Goal: Check status: Check status

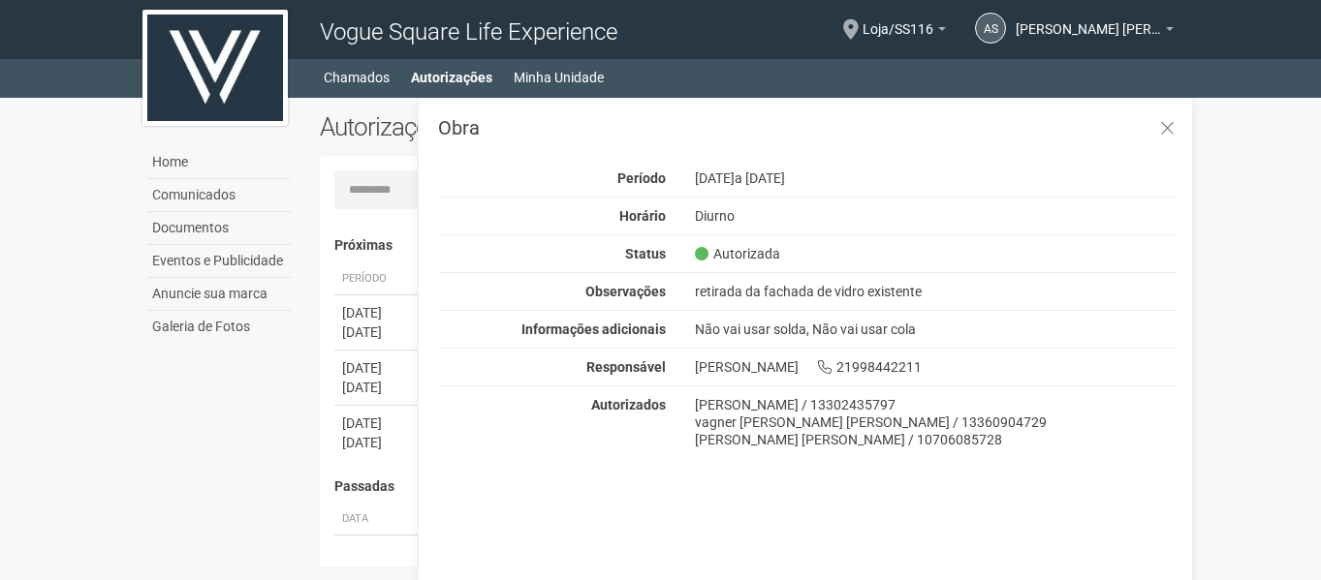
scroll to position [30, 0]
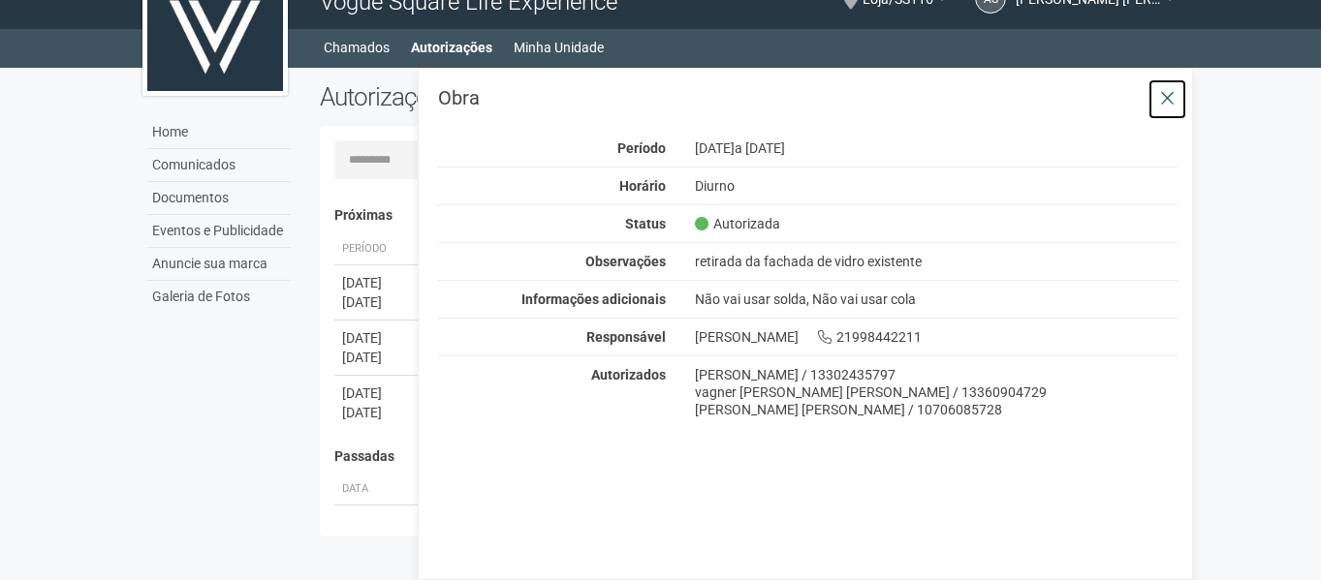
click at [1170, 103] on icon at bounding box center [1167, 98] width 15 height 19
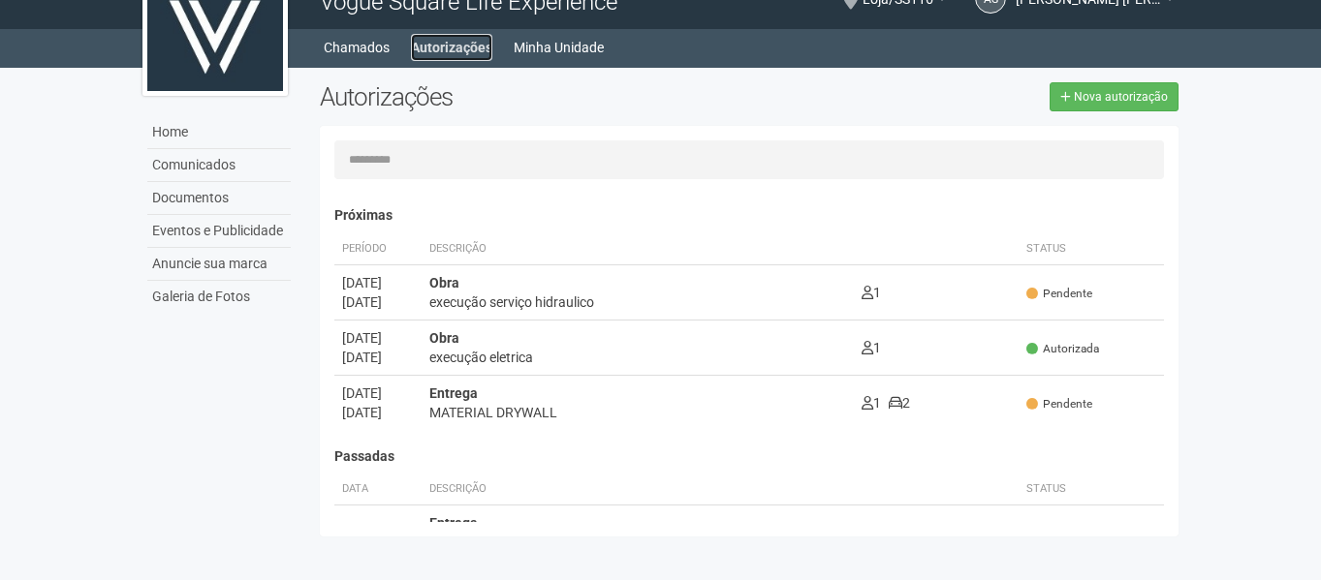
click at [421, 50] on link "Autorizações" at bounding box center [451, 47] width 81 height 27
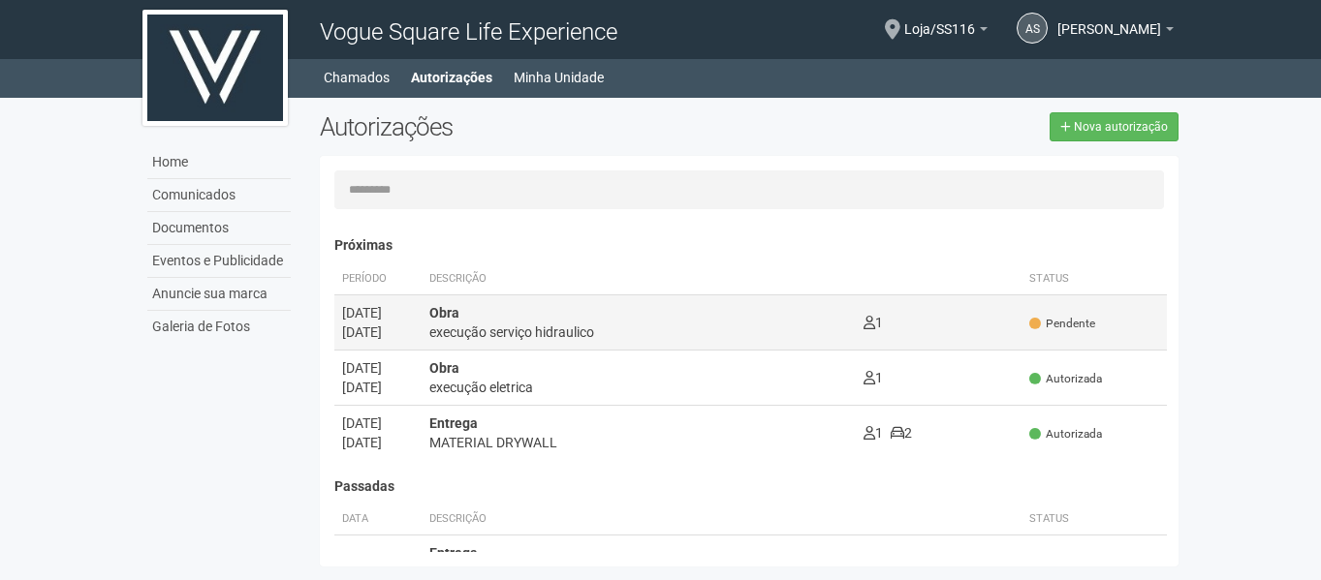
click at [668, 328] on div "execução serviço hidraulico" at bounding box center [638, 332] width 419 height 19
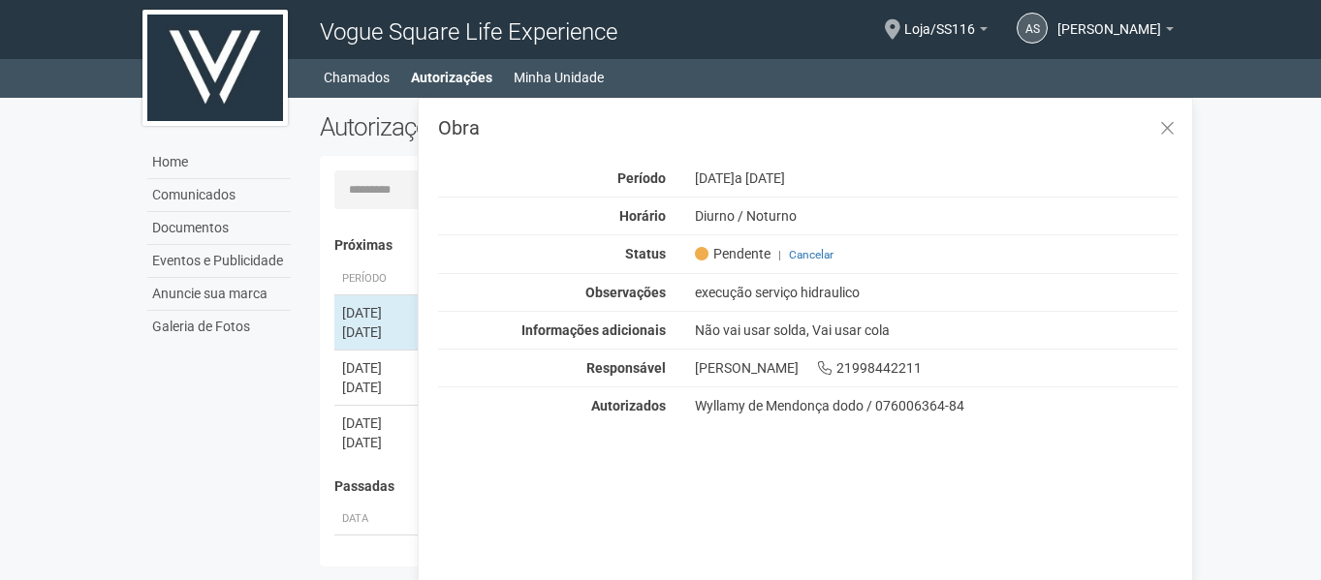
click at [275, 401] on div "Home Comunicados Documentos Eventos e Publicidade Anuncie sua marca Galeria de …" at bounding box center [661, 337] width 1066 height 479
click at [231, 387] on div "Home Comunicados Documentos Eventos e Publicidade Anuncie sua marca Galeria de …" at bounding box center [661, 337] width 1066 height 479
click at [1173, 127] on icon at bounding box center [1167, 128] width 15 height 19
